Goal: Check status: Check status

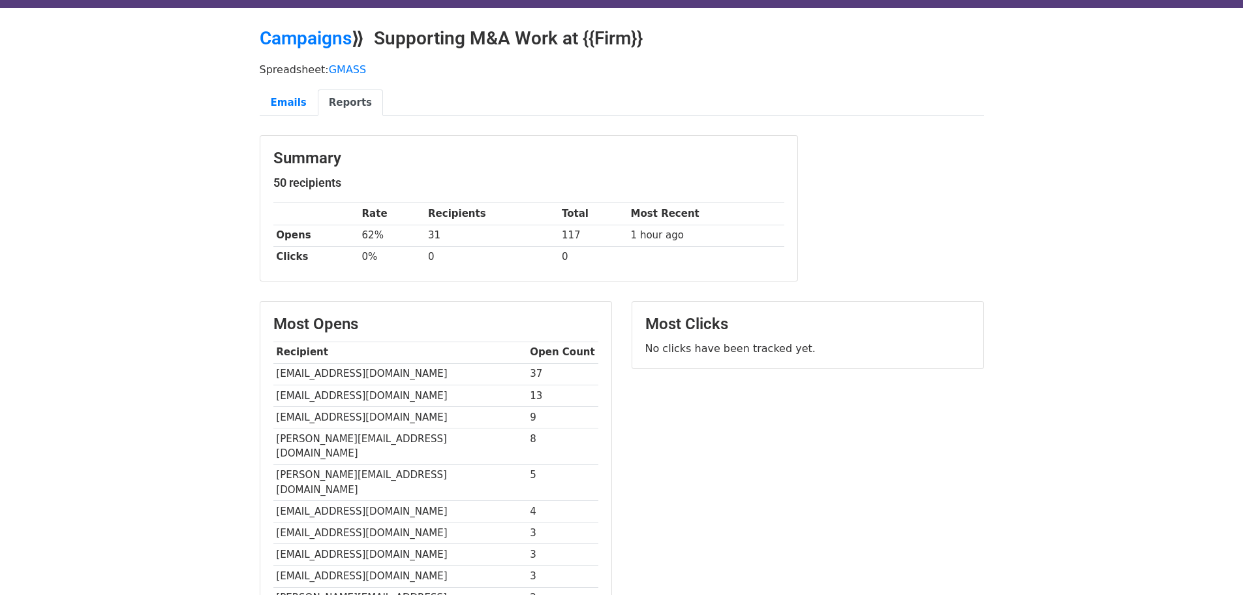
scroll to position [65, 0]
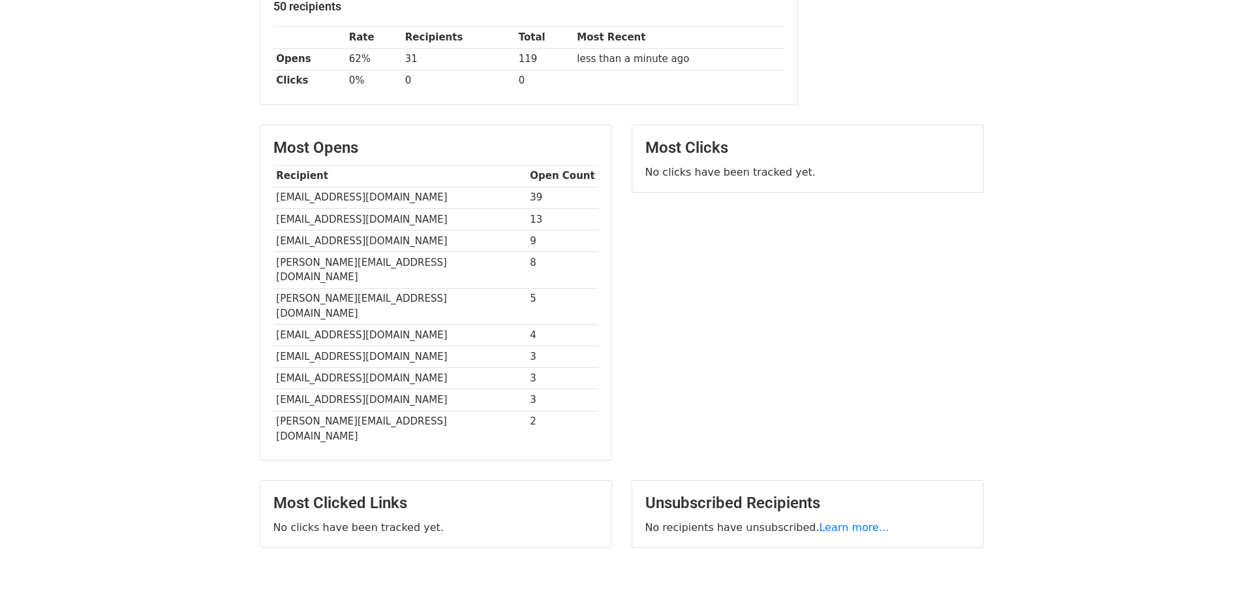
scroll to position [237, 0]
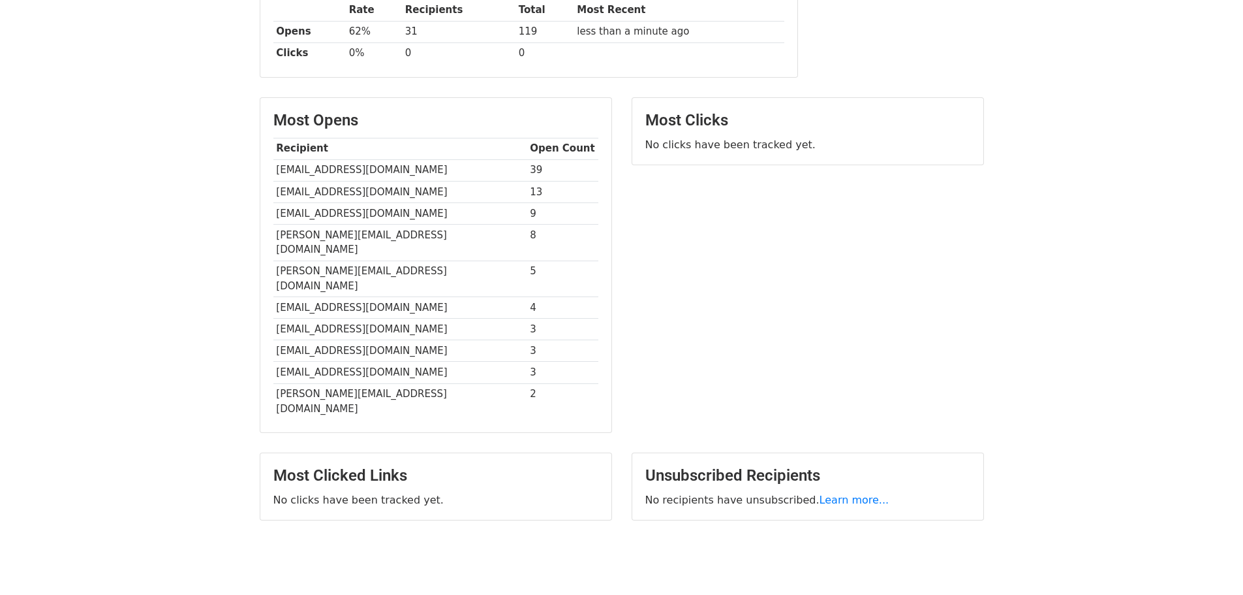
click at [993, 219] on div "Most Clicks No clicks have been tracked yet." at bounding box center [808, 271] width 372 height 349
